Goal: Task Accomplishment & Management: Use online tool/utility

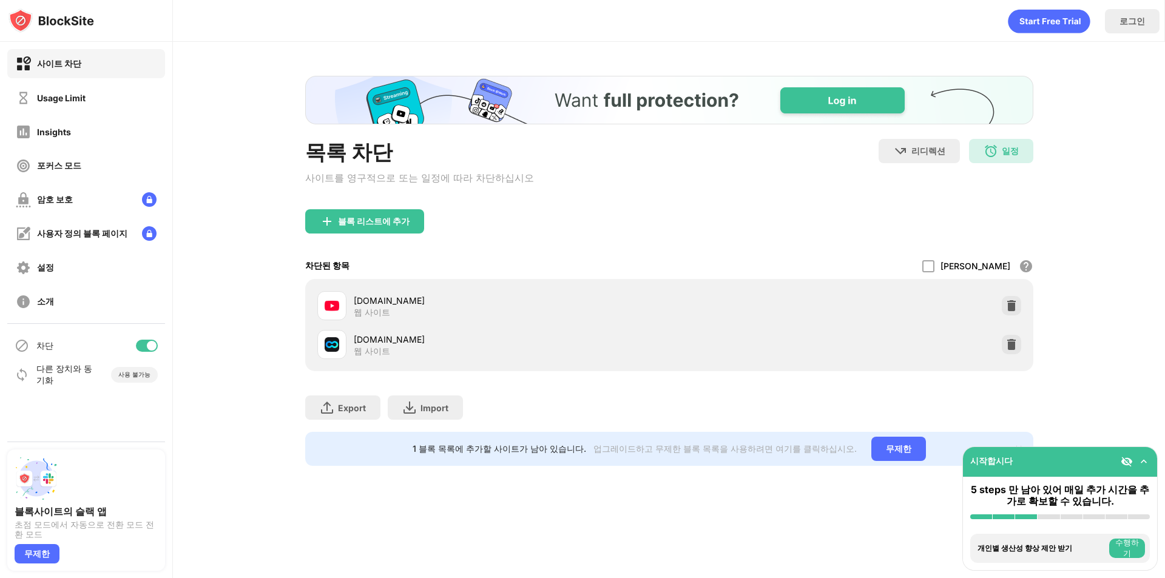
click at [844, 239] on div "블록 리스트에 추가" at bounding box center [669, 231] width 728 height 44
click at [1001, 158] on div "일정 10:00 to 23:55 Sat" at bounding box center [1001, 151] width 64 height 24
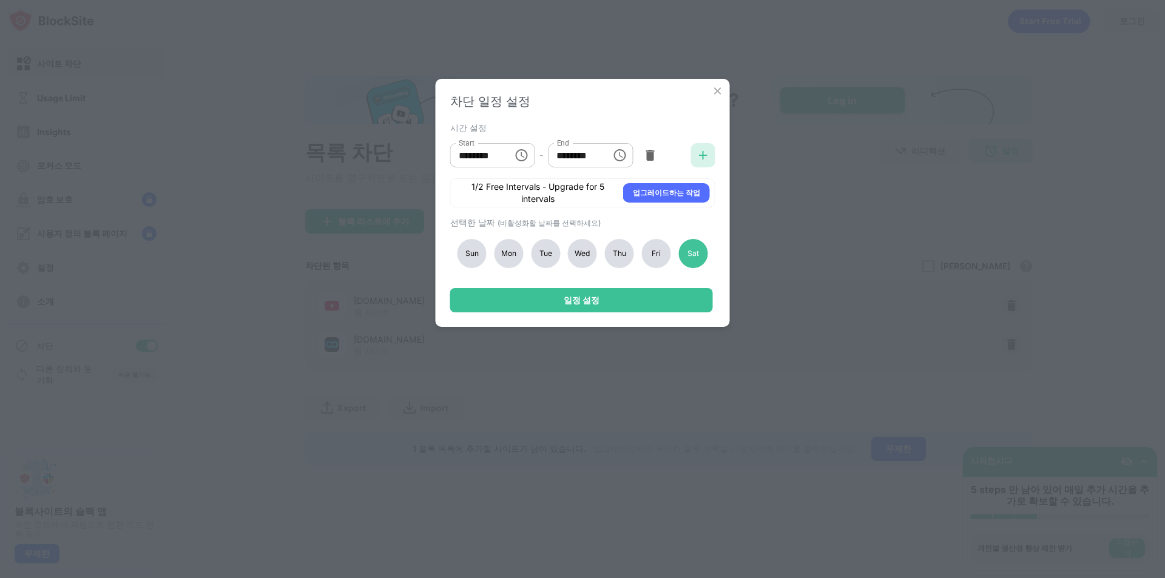
click at [699, 158] on img at bounding box center [703, 155] width 12 height 12
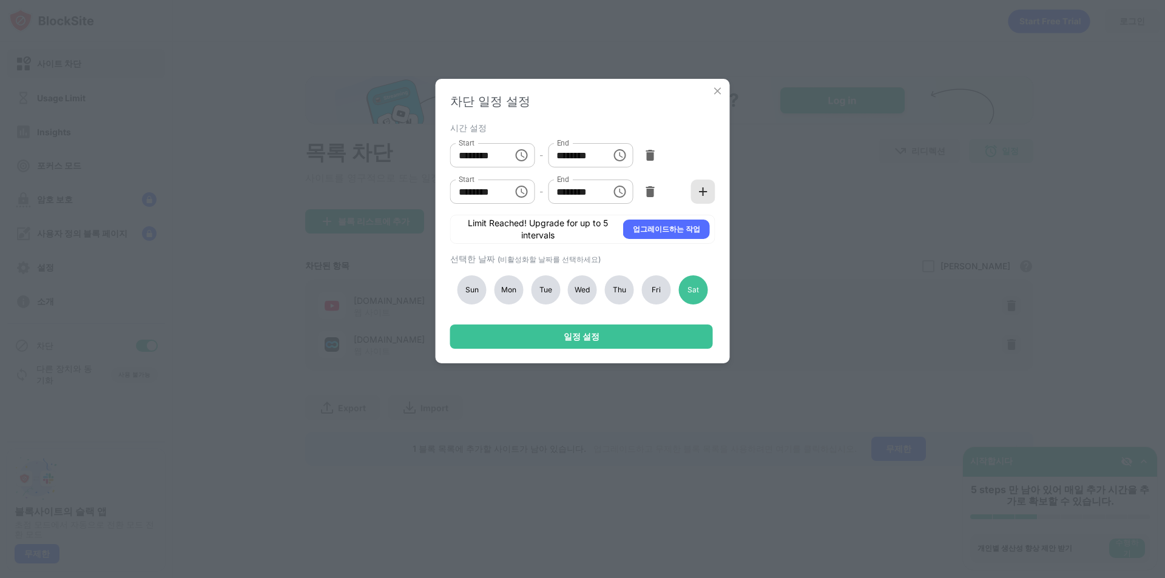
click at [701, 193] on img at bounding box center [703, 192] width 12 height 12
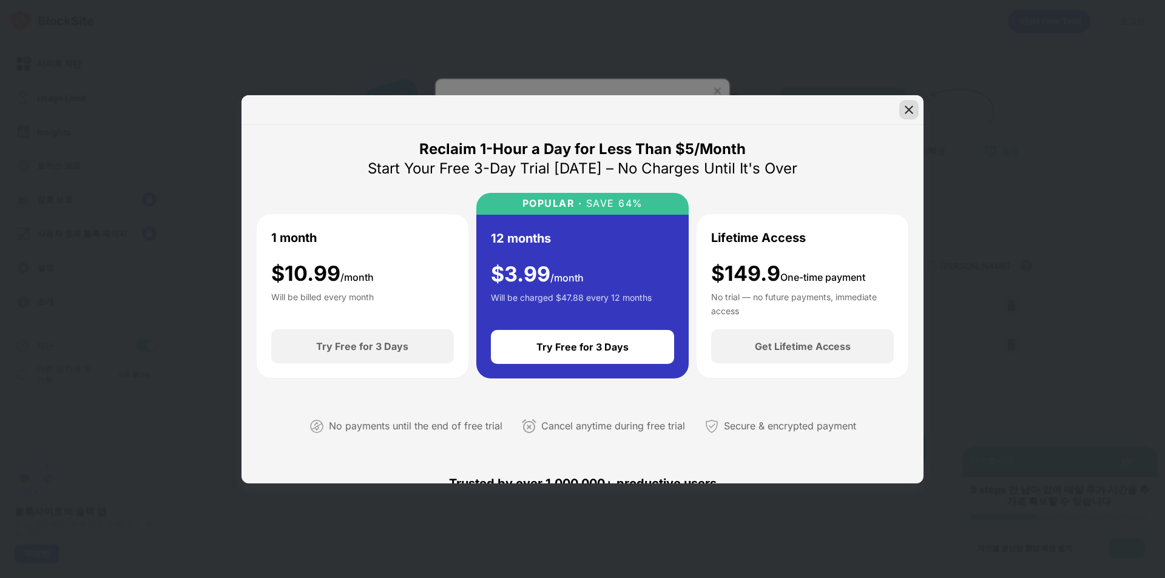
click at [906, 112] on img at bounding box center [909, 110] width 12 height 12
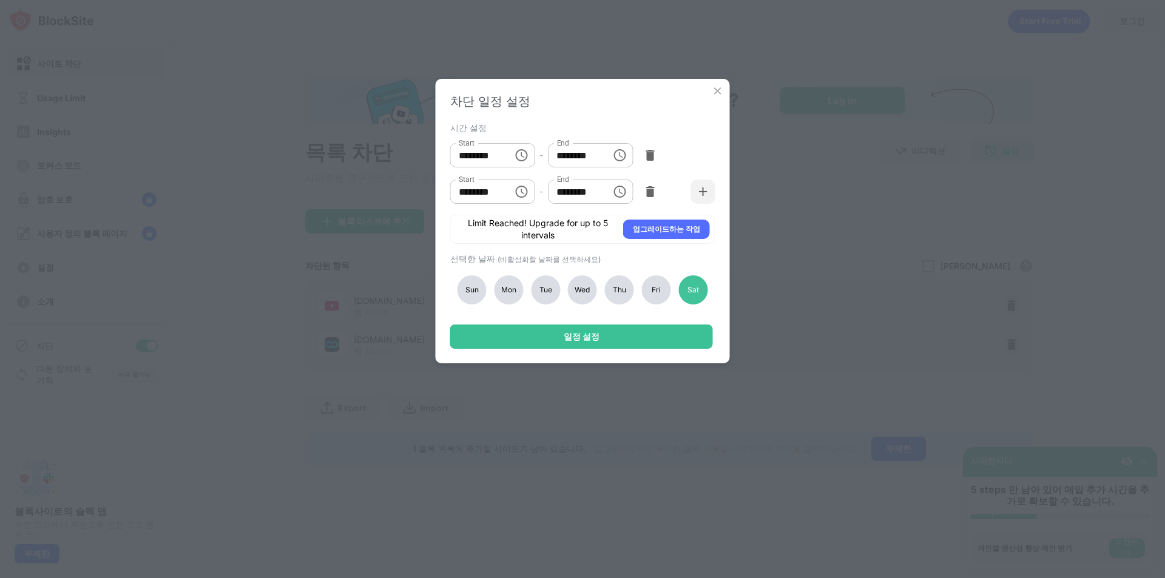
click at [652, 197] on img at bounding box center [650, 192] width 12 height 12
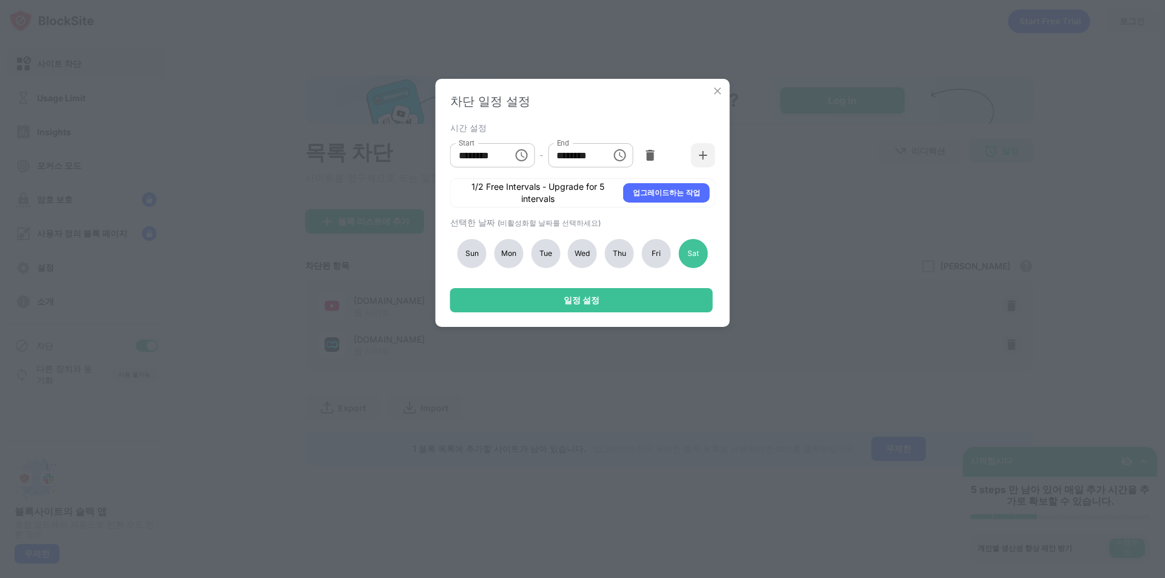
click at [648, 164] on div at bounding box center [650, 155] width 24 height 24
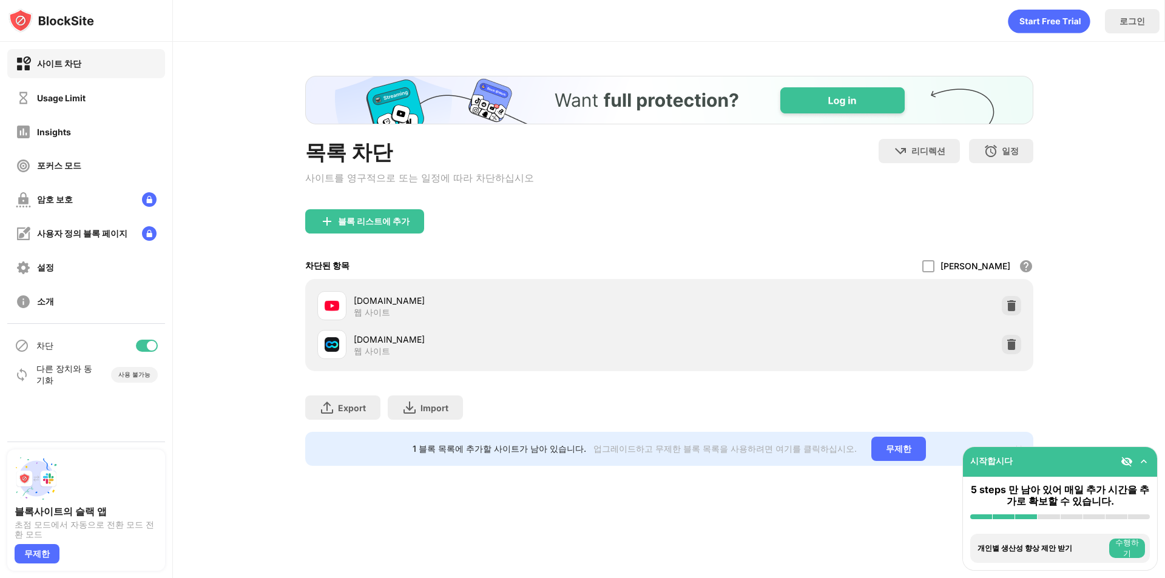
click at [761, 226] on div "블록 리스트에 추가" at bounding box center [669, 231] width 728 height 44
click at [1015, 311] on img at bounding box center [1011, 306] width 12 height 12
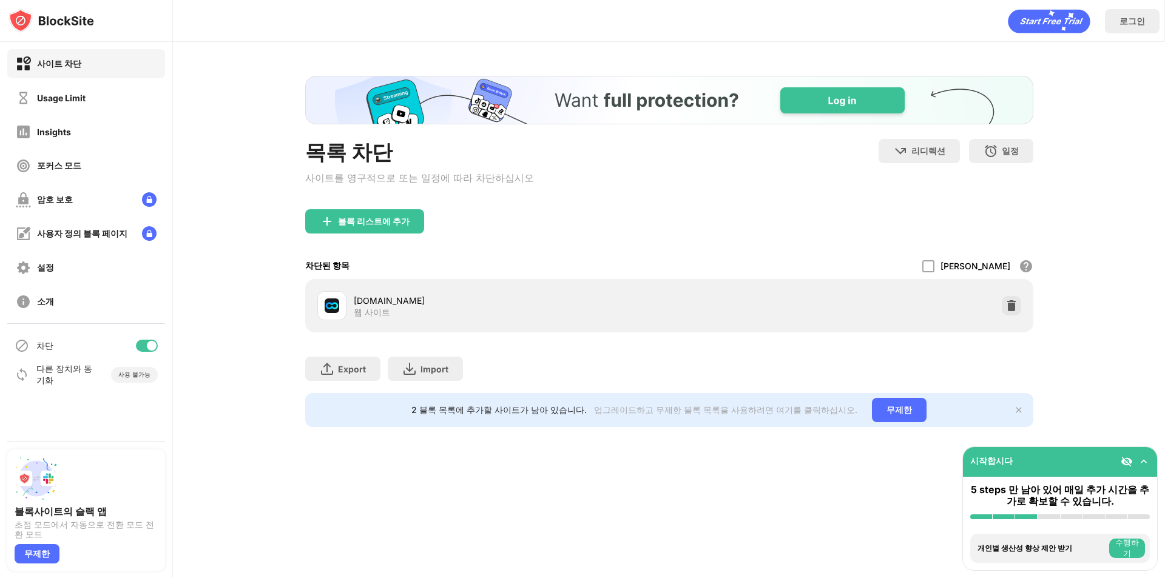
click at [1014, 309] on img at bounding box center [1011, 306] width 12 height 12
